Goal: Task Accomplishment & Management: Use online tool/utility

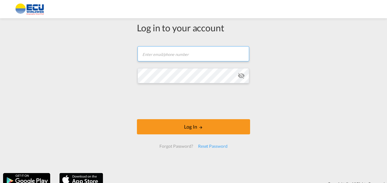
click at [184, 49] on input "text" at bounding box center [194, 53] width 112 height 15
paste input "[EMAIL_ADDRESS][DOMAIN_NAME]"
type input "[EMAIL_ADDRESS][DOMAIN_NAME]"
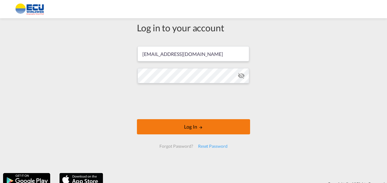
click at [192, 127] on button "Log In" at bounding box center [193, 126] width 113 height 15
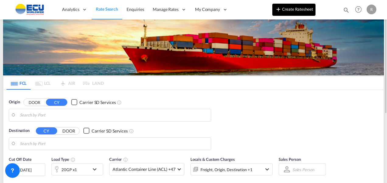
click at [286, 12] on button "Create Ratesheet" at bounding box center [293, 10] width 43 height 12
